Goal: Task Accomplishment & Management: Use online tool/utility

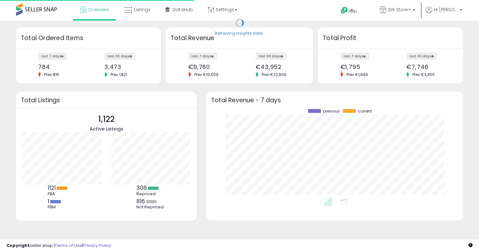
scroll to position [89, 244]
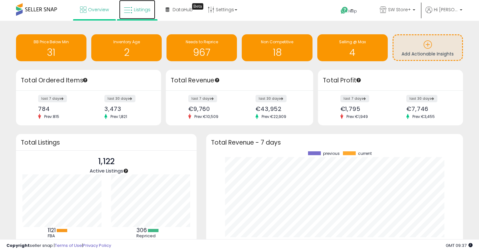
click at [138, 10] on span "Listings" at bounding box center [142, 9] width 17 height 6
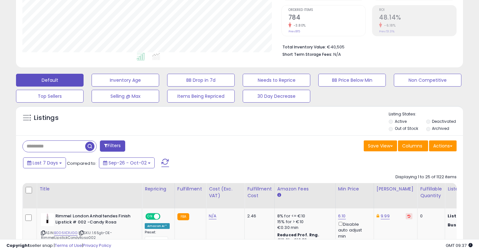
scroll to position [96, 0]
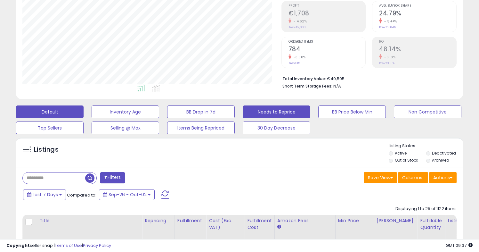
click at [282, 113] on button "Needs to Reprice" at bounding box center [277, 111] width 68 height 13
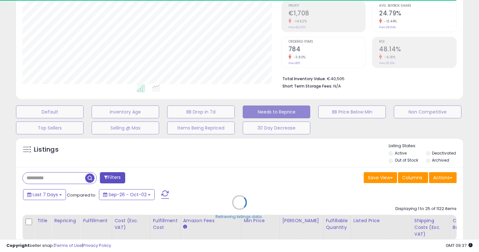
select select "**"
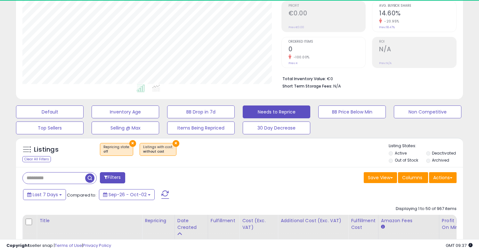
scroll to position [131, 259]
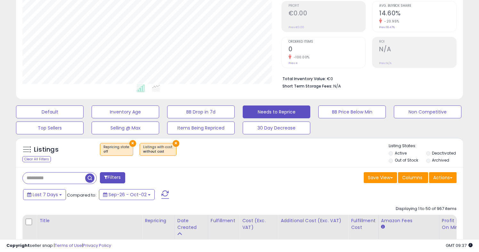
click at [173, 144] on button "×" at bounding box center [176, 143] width 7 height 7
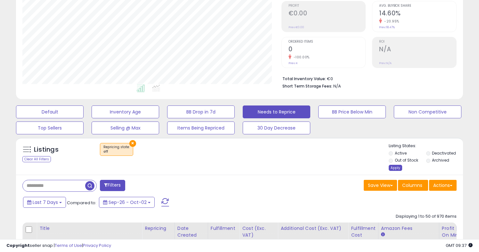
click at [397, 166] on div "Apply" at bounding box center [395, 168] width 13 height 6
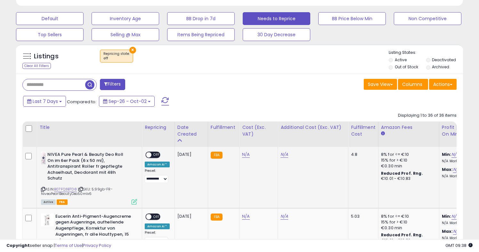
scroll to position [174, 0]
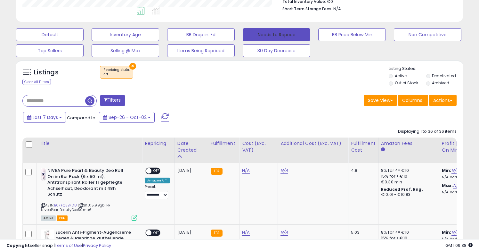
click at [286, 34] on button "Needs to Reprice" at bounding box center [277, 34] width 68 height 13
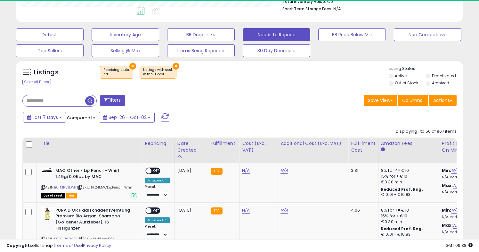
scroll to position [131, 259]
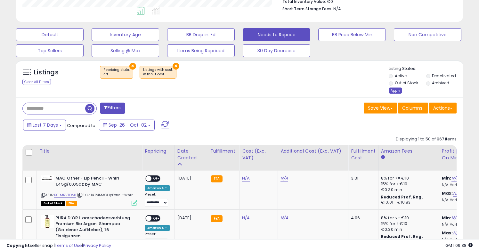
click at [395, 89] on div "Apply" at bounding box center [395, 90] width 13 height 6
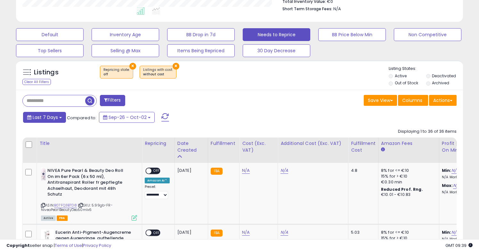
click at [63, 117] on button "Last 7 Days" at bounding box center [44, 117] width 43 height 11
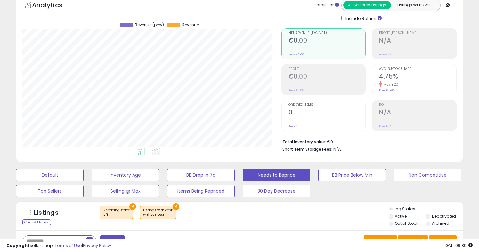
scroll to position [177, 0]
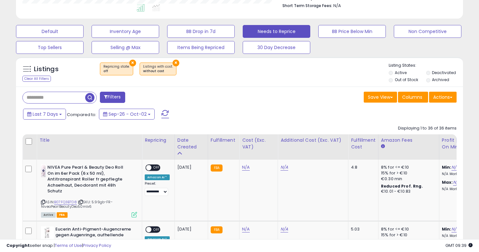
click at [133, 63] on button "×" at bounding box center [132, 63] width 7 height 7
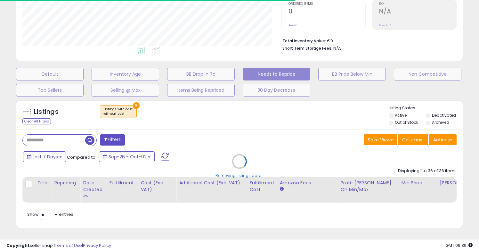
click at [134, 104] on div "Retrieving listings data.." at bounding box center [239, 165] width 457 height 139
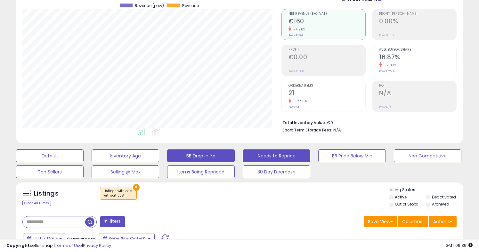
scroll to position [133, 0]
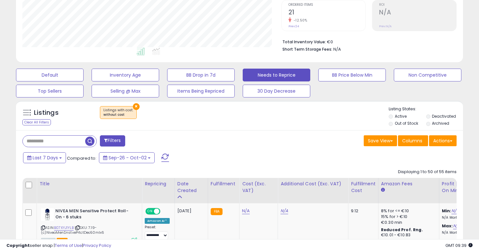
click at [133, 107] on button "×" at bounding box center [136, 106] width 7 height 7
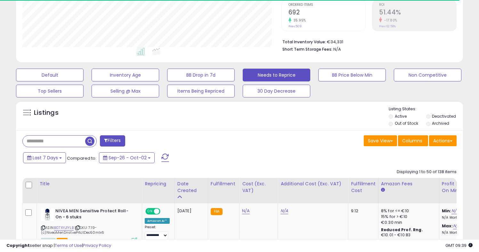
click at [73, 139] on input "text" at bounding box center [54, 140] width 62 height 11
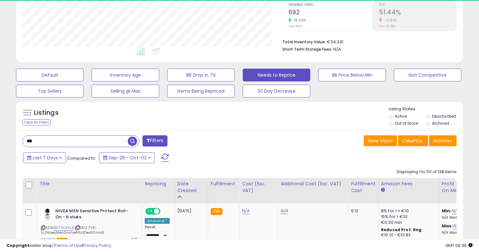
scroll to position [131, 259]
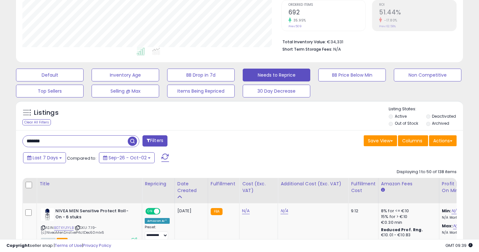
type input "*******"
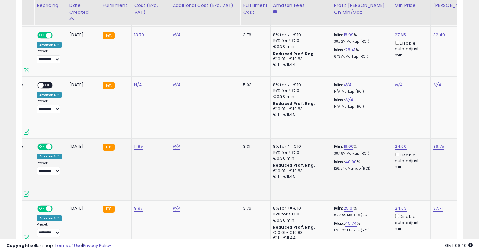
scroll to position [0, 0]
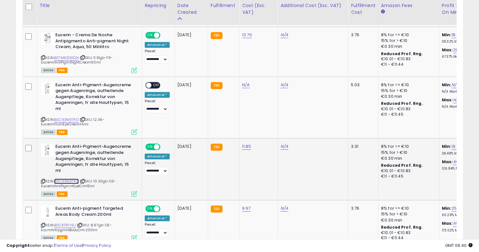
click at [65, 178] on link "B0C93M37RD" at bounding box center [66, 180] width 25 height 5
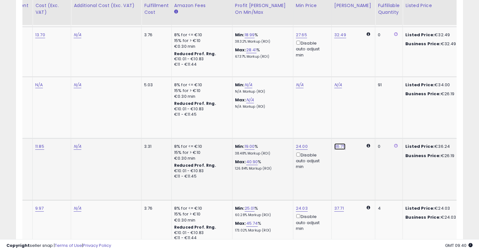
click at [339, 143] on link "36.75" at bounding box center [339, 146] width 11 height 6
drag, startPoint x: 312, startPoint y: 119, endPoint x: 284, endPoint y: 119, distance: 28.8
click at [284, 119] on tbody "**********" at bounding box center [207, 167] width 782 height 755
type input "*****"
click at [360, 119] on icon "submit" at bounding box center [358, 118] width 4 height 4
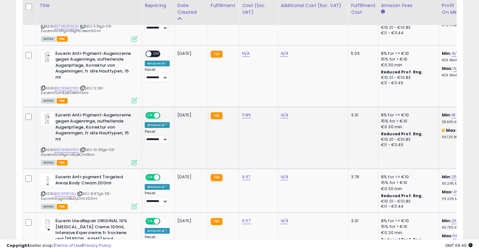
scroll to position [0, 111]
copy link "B0C93M37RD"
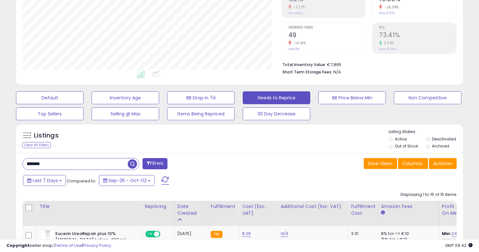
scroll to position [0, 0]
